Goal: Task Accomplishment & Management: Complete application form

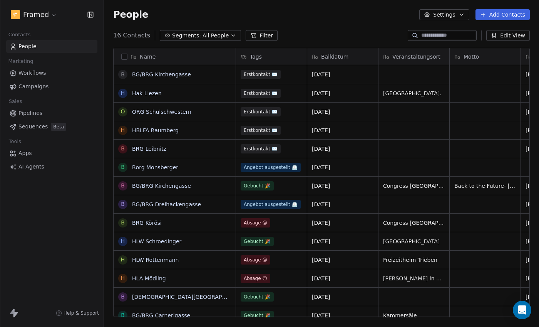
scroll to position [287, 435]
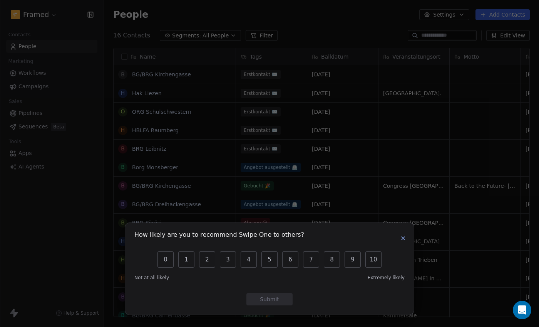
click at [406, 241] on icon "button" at bounding box center [403, 238] width 6 height 6
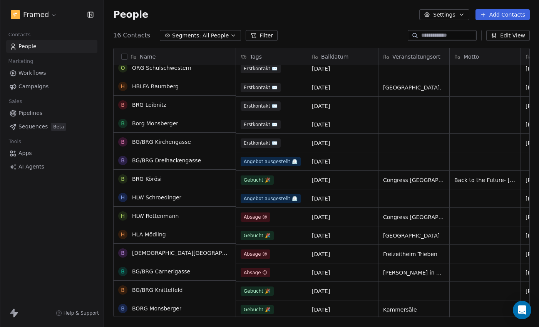
scroll to position [0, 0]
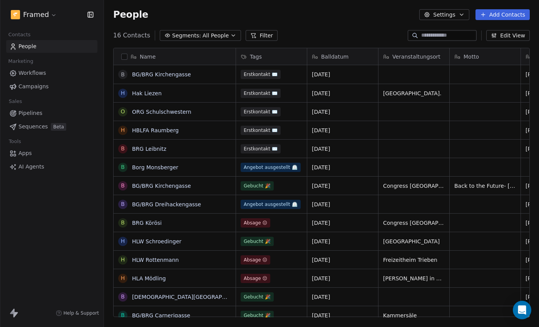
click at [493, 10] on button "Add Contacts" at bounding box center [503, 14] width 54 height 11
click at [488, 32] on span "Create new contact" at bounding box center [505, 31] width 53 height 8
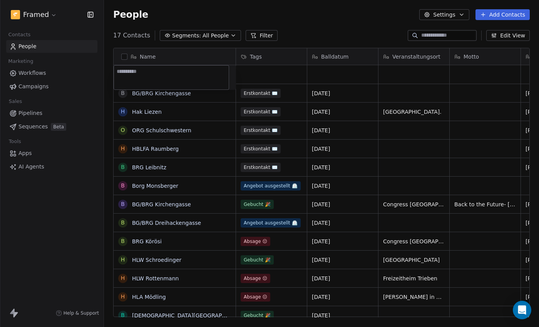
paste textarea "**********"
type textarea "**********"
click at [275, 69] on html "Framed Contacts People Marketing Workflows Campaigns Sales Pipelines Sequences …" at bounding box center [269, 163] width 539 height 327
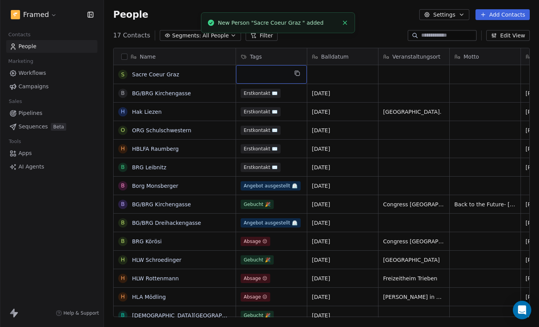
drag, startPoint x: 286, startPoint y: 73, endPoint x: 275, endPoint y: 74, distance: 10.5
click at [275, 74] on div "grid" at bounding box center [271, 74] width 71 height 18
click at [272, 76] on div "grid" at bounding box center [271, 74] width 71 height 18
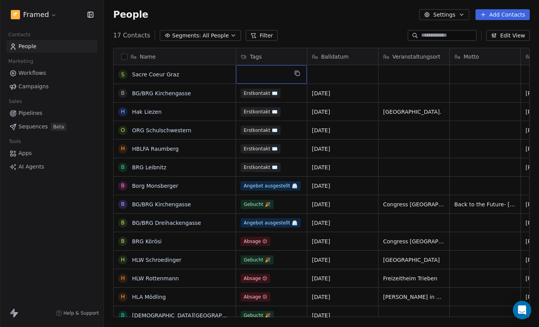
click at [263, 76] on div "grid" at bounding box center [271, 74] width 71 height 18
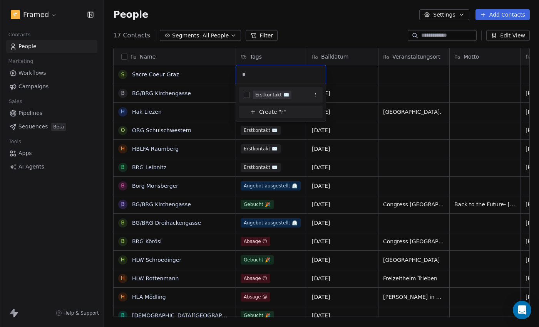
type input "*"
click at [268, 94] on div "Erstkontakt ✉️" at bounding box center [272, 94] width 34 height 7
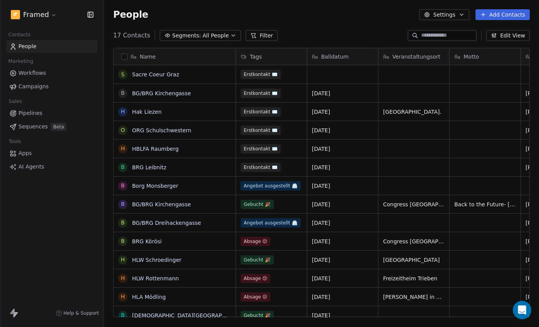
click at [346, 74] on html "Framed Contacts People Marketing Workflows Campaigns Sales Pipelines Sequences …" at bounding box center [269, 163] width 539 height 327
click at [328, 78] on div "grid" at bounding box center [342, 74] width 71 height 18
type textarea "**********"
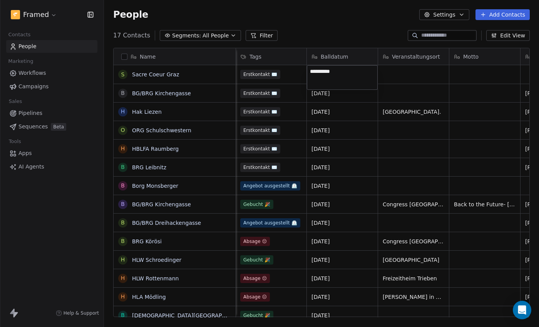
click at [411, 81] on html "Framed Contacts People Marketing Workflows Campaigns Sales Pipelines Sequences …" at bounding box center [269, 163] width 539 height 327
click at [426, 76] on div "grid" at bounding box center [414, 74] width 71 height 18
type textarea "**********"
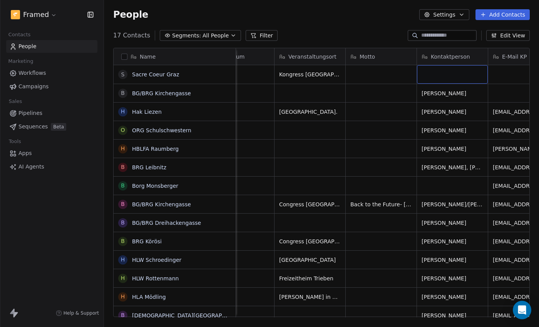
click at [455, 72] on div "grid" at bounding box center [452, 74] width 71 height 18
type textarea "**********"
click at [507, 81] on html "Framed Contacts People Marketing Workflows Campaigns Sales Pipelines Sequences …" at bounding box center [269, 163] width 539 height 327
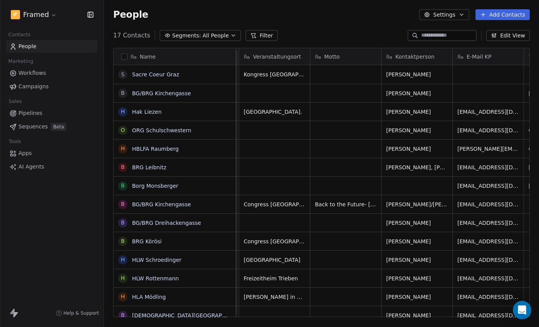
scroll to position [0, 157]
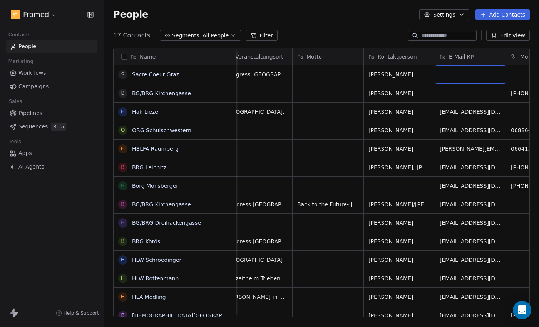
click at [461, 74] on div "grid" at bounding box center [470, 74] width 71 height 18
click at [461, 74] on textarea at bounding box center [471, 77] width 70 height 24
type textarea "**********"
click at [520, 78] on html "Framed Contacts People Marketing Workflows Campaigns Sales Pipelines Sequences …" at bounding box center [269, 163] width 539 height 327
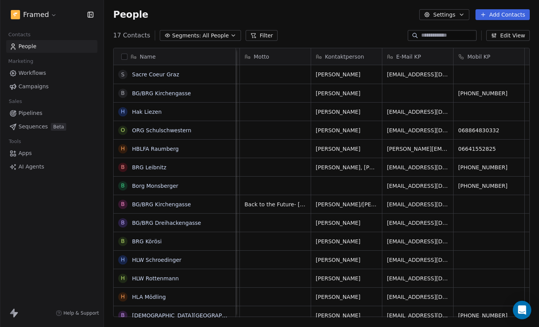
scroll to position [0, 211]
click at [498, 73] on div "grid" at bounding box center [488, 74] width 71 height 18
type input "**********"
click at [502, 92] on html "Framed Contacts People Marketing Workflows Campaigns Sales Pipelines Sequences …" at bounding box center [269, 163] width 539 height 327
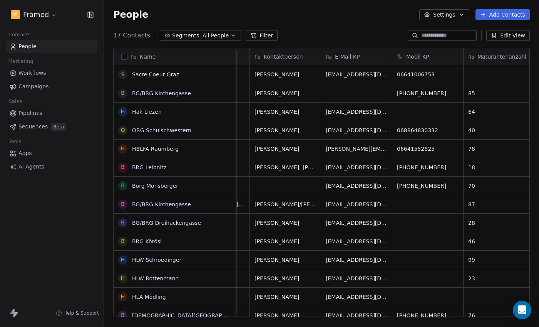
scroll to position [0, 277]
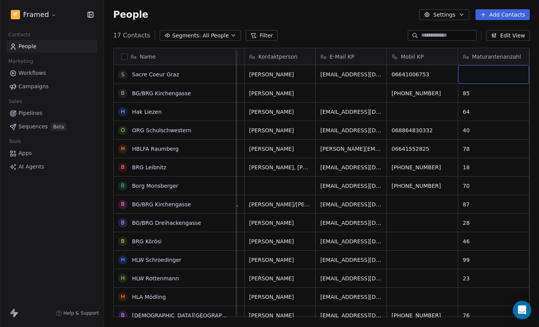
click at [495, 77] on div "grid" at bounding box center [493, 74] width 71 height 18
type textarea "**"
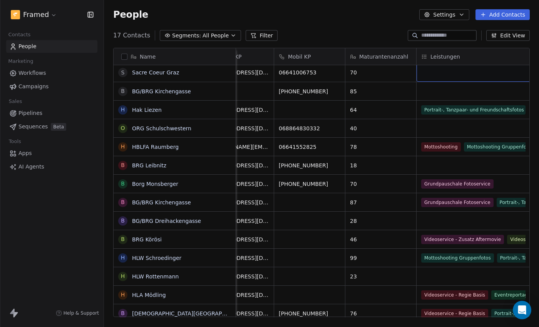
scroll to position [0, 0]
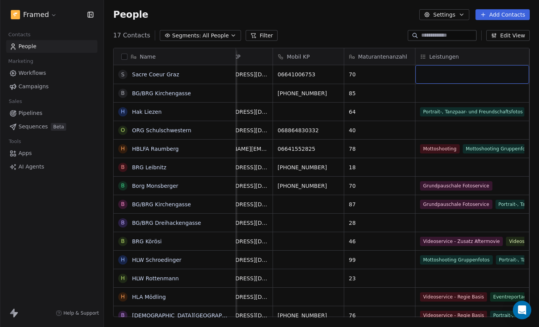
click at [476, 77] on div "grid" at bounding box center [473, 74] width 114 height 18
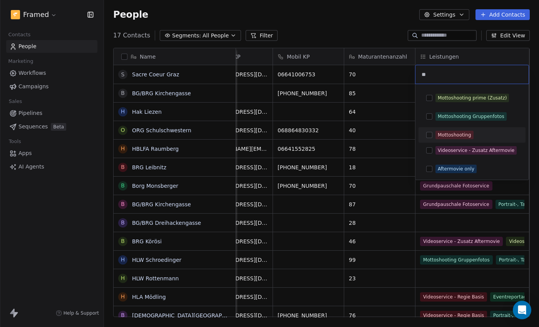
type input "**"
click at [431, 136] on button "Suggestions" at bounding box center [429, 135] width 6 height 6
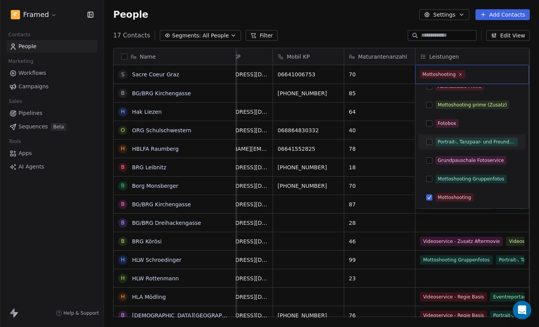
click at [428, 142] on button "Suggestions" at bounding box center [429, 142] width 6 height 6
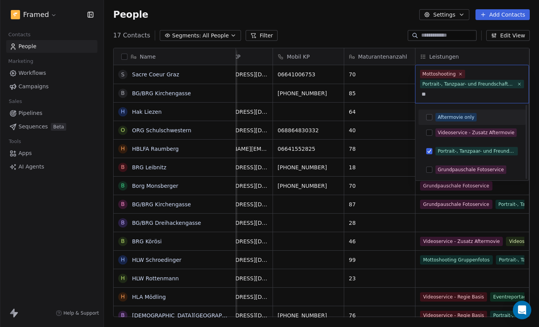
scroll to position [0, 0]
type input "***"
click at [430, 170] on button "Suggestions" at bounding box center [429, 169] width 6 height 6
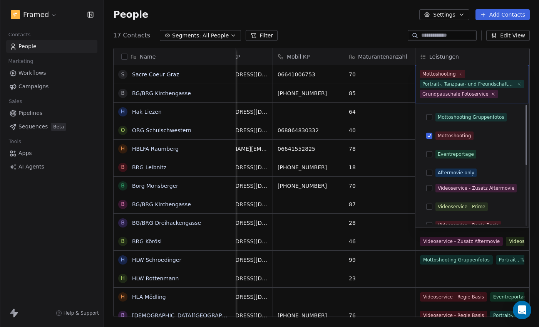
scroll to position [1, 0]
click at [428, 118] on button "Suggestions" at bounding box center [429, 116] width 6 height 6
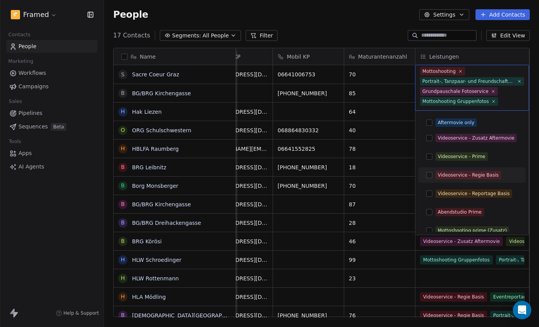
scroll to position [57, 0]
click at [431, 194] on button "Suggestions" at bounding box center [429, 194] width 6 height 6
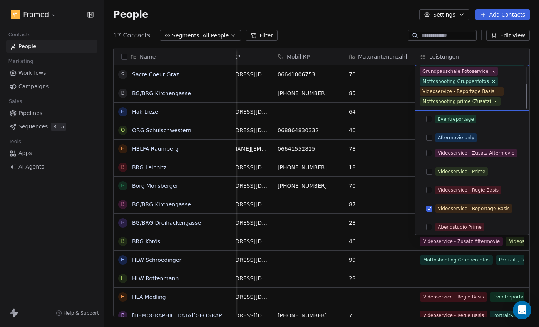
scroll to position [33, 0]
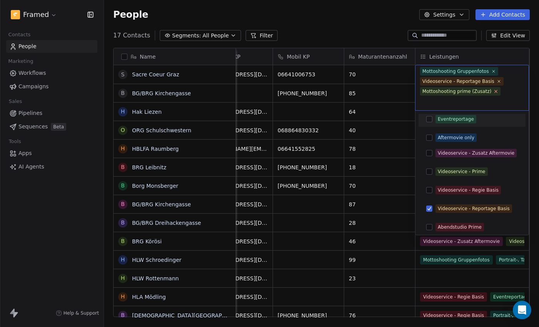
click at [495, 92] on icon at bounding box center [496, 91] width 5 height 5
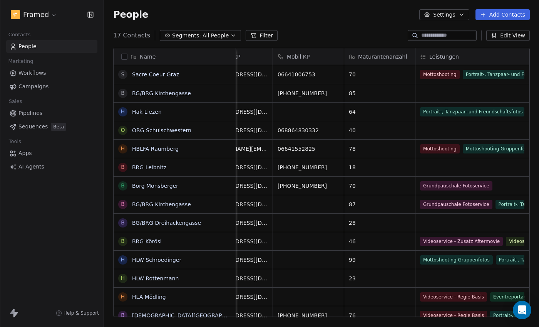
click at [391, 77] on html "Framed Contacts People Marketing Workflows Campaigns Sales Pipelines Sequences …" at bounding box center [269, 163] width 539 height 327
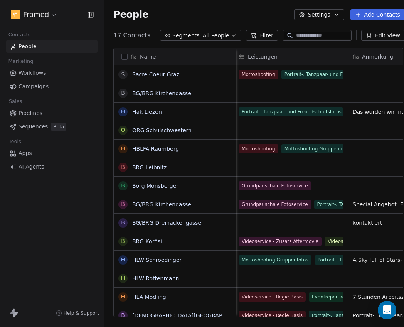
scroll to position [0, 569]
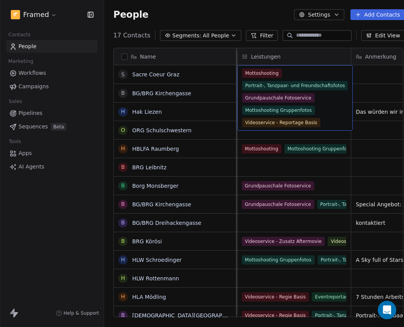
click at [273, 80] on div "Mottoshooting Portrait-, Tanzpaar- und Freundschaftsfotos Grundpauschale Fotose…" at bounding box center [295, 98] width 106 height 59
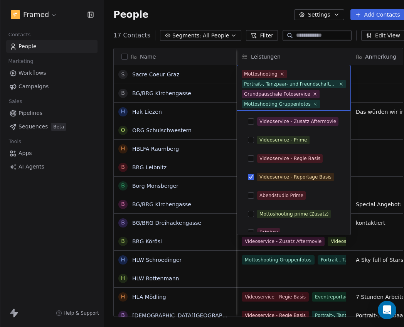
scroll to position [82, 0]
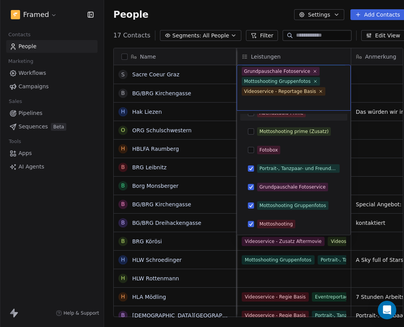
click at [338, 118] on div "Abendstudio Prime" at bounding box center [293, 113] width 101 height 12
click at [363, 84] on html "Framed Contacts People Marketing Workflows Campaigns Sales Pipelines Sequences …" at bounding box center [202, 163] width 404 height 327
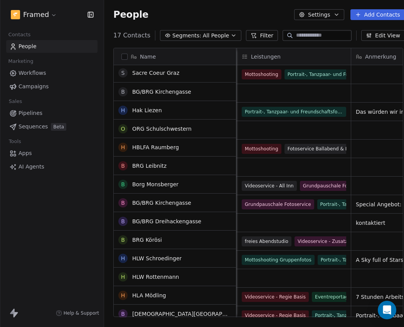
scroll to position [0, 0]
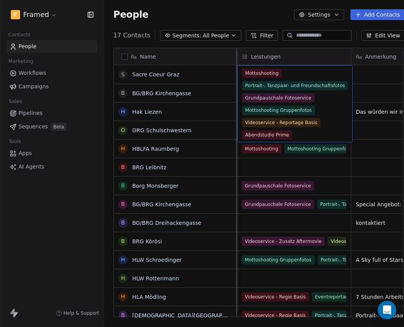
click at [294, 138] on div "Mottoshooting Portrait-, Tanzpaar- und Freundschaftsfotos Grundpauschale Fotose…" at bounding box center [295, 104] width 106 height 71
click at [294, 135] on div "Mottoshooting Portrait-, Tanzpaar- und Freundschaftsfotos Grundpauschale Fotose…" at bounding box center [295, 104] width 106 height 71
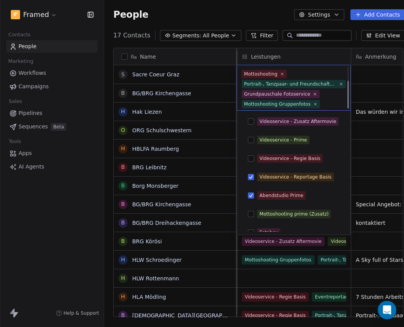
scroll to position [82, 0]
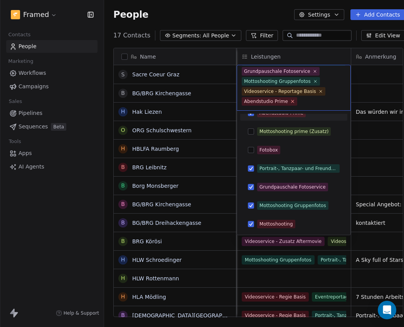
click at [291, 101] on icon at bounding box center [292, 101] width 3 height 3
click at [368, 121] on html "Framed Contacts People Marketing Workflows Campaigns Sales Pipelines Sequences …" at bounding box center [202, 163] width 404 height 327
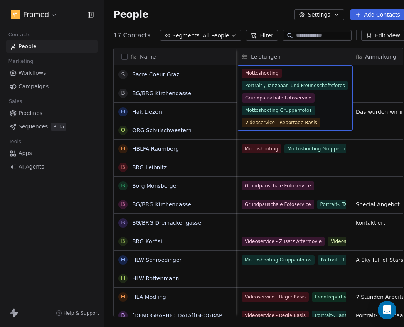
click at [315, 119] on span "Videoservice - Reportage Basis" at bounding box center [281, 122] width 78 height 9
click at [312, 122] on span "Videoservice - Reportage Basis" at bounding box center [281, 122] width 78 height 9
click at [312, 123] on span "Videoservice - Reportage Basis" at bounding box center [281, 122] width 78 height 9
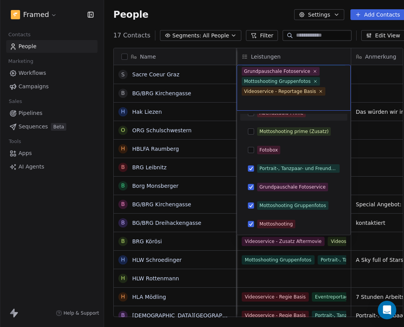
click at [322, 91] on span "Videoservice - Reportage Basis" at bounding box center [284, 91] width 84 height 8
click at [320, 91] on icon at bounding box center [320, 91] width 5 height 5
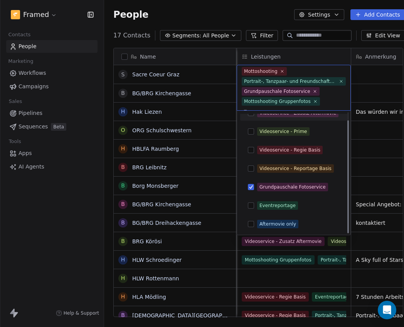
scroll to position [0, 0]
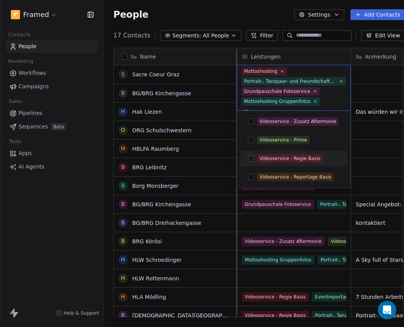
type input "***"
click at [251, 159] on button "Suggestions" at bounding box center [251, 158] width 6 height 6
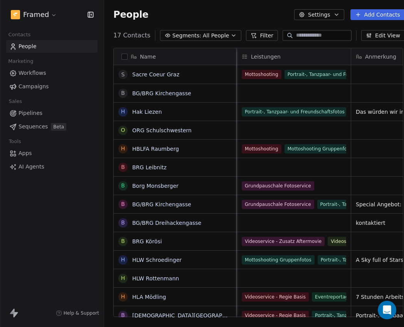
click at [356, 92] on html "Framed Contacts People Marketing Workflows Campaigns Sales Pipelines Sequences …" at bounding box center [202, 163] width 404 height 327
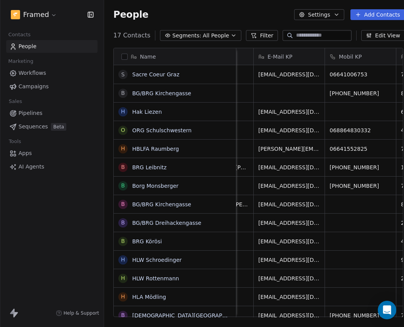
scroll to position [0, 340]
click at [279, 84] on div "grid" at bounding box center [288, 93] width 71 height 18
type textarea "**********"
click at [336, 106] on html "Framed Contacts People Marketing Workflows Campaigns Sales Pipelines Sequences …" at bounding box center [202, 163] width 404 height 327
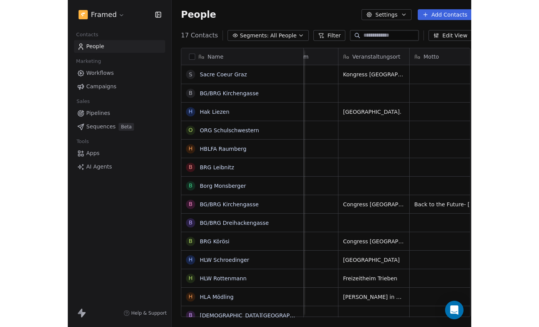
scroll to position [0, 86]
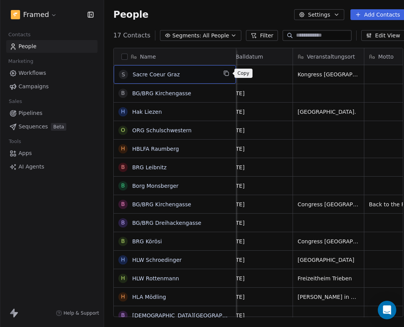
click at [228, 75] on icon "grid" at bounding box center [226, 73] width 6 height 6
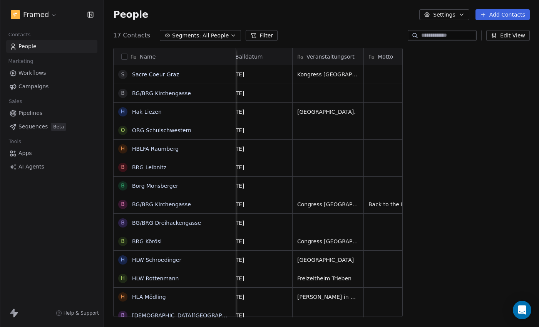
scroll to position [287, 435]
